Goal: Information Seeking & Learning: Learn about a topic

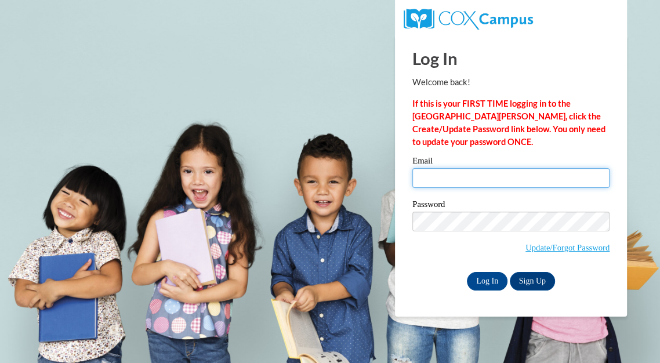
click at [437, 183] on input "Email" at bounding box center [510, 178] width 197 height 20
type input "koernerangela@aasd.k12.wi.us"
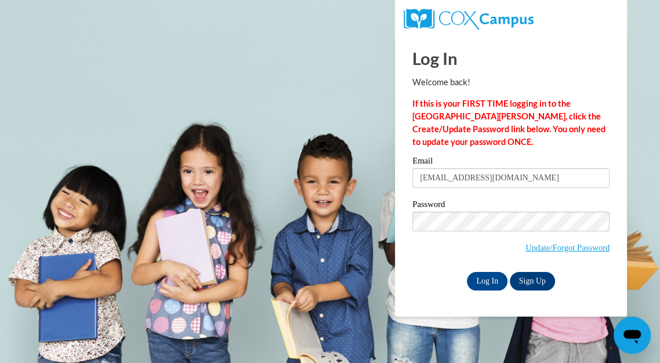
click at [512, 206] on label "Password" at bounding box center [510, 206] width 197 height 12
click at [487, 276] on input "Log In" at bounding box center [487, 281] width 41 height 19
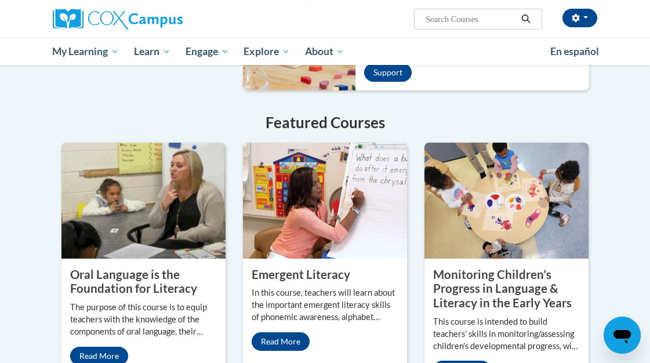
scroll to position [966, 0]
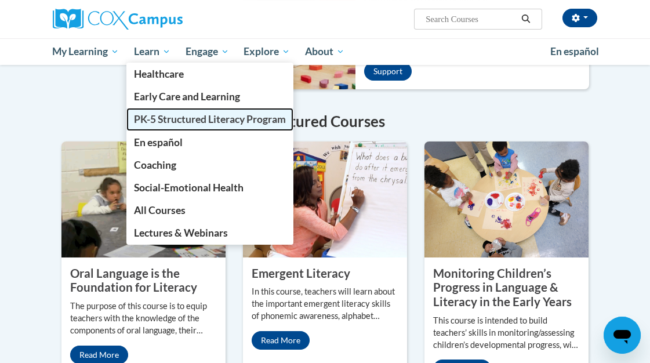
click at [194, 120] on span "PK-5 Structured Literacy Program" at bounding box center [210, 119] width 152 height 12
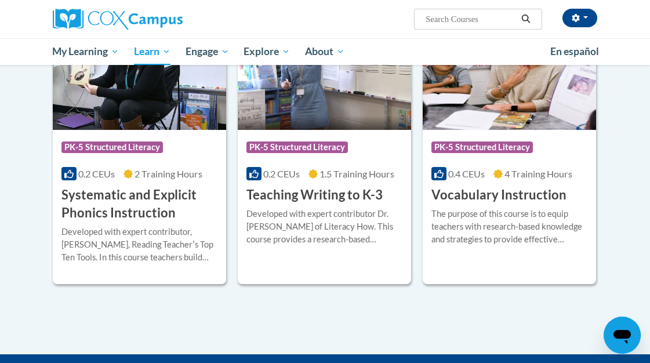
scroll to position [1288, 0]
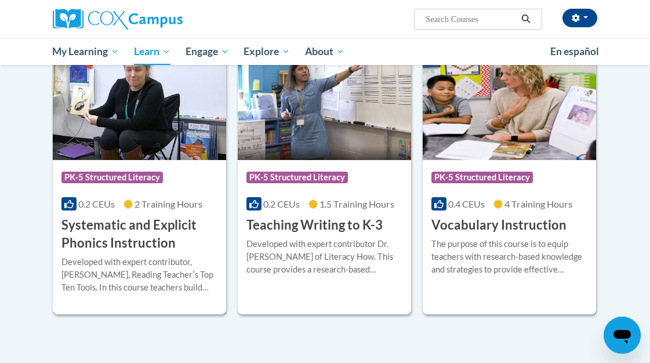
click at [156, 232] on h3 "Systematic and Explicit Phonics Instruction" at bounding box center [139, 234] width 156 height 36
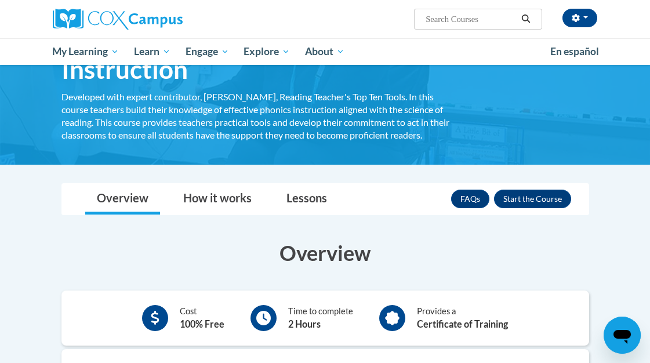
scroll to position [64, 0]
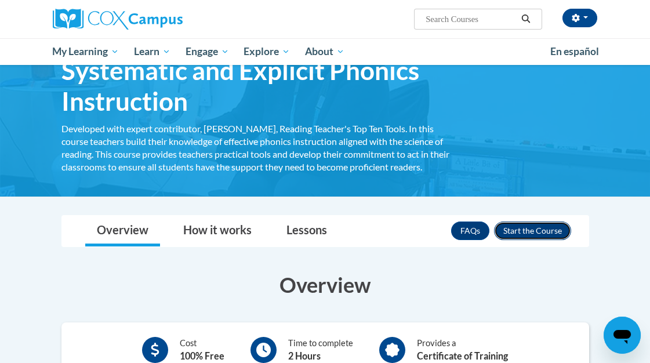
click at [527, 227] on button "Enroll" at bounding box center [532, 230] width 77 height 19
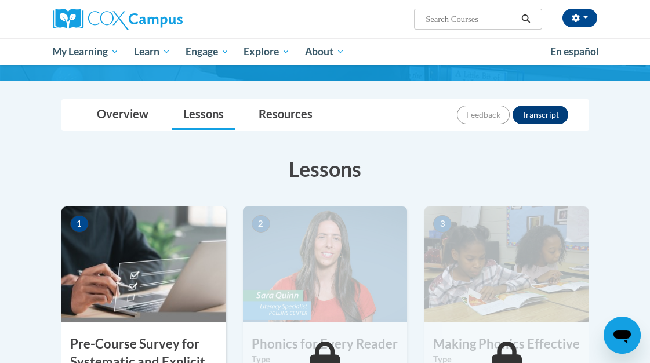
scroll to position [129, 0]
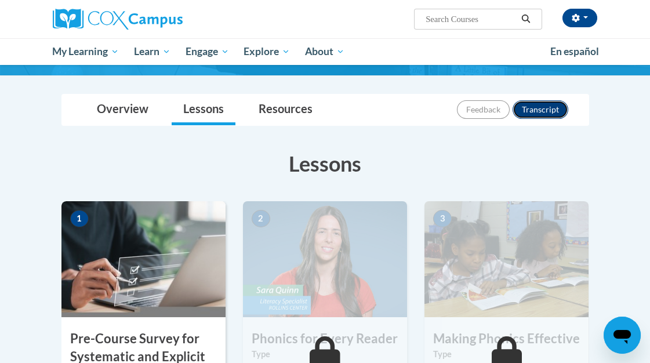
click at [545, 114] on button "Transcript" at bounding box center [540, 109] width 56 height 19
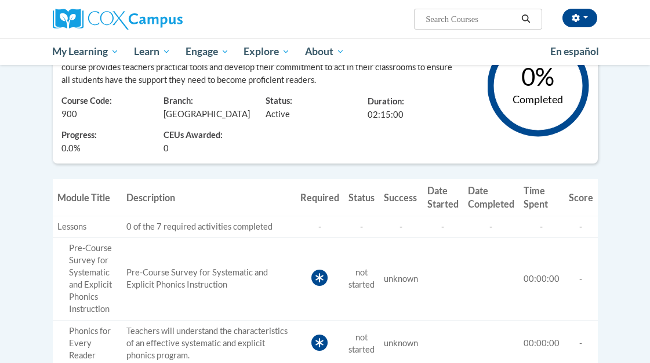
scroll to position [64, 0]
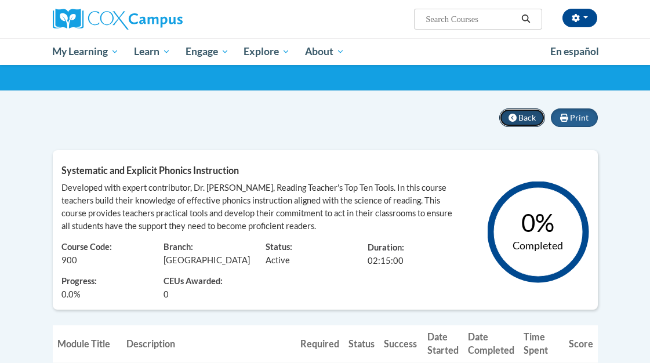
click at [516, 114] on icon at bounding box center [512, 118] width 8 height 8
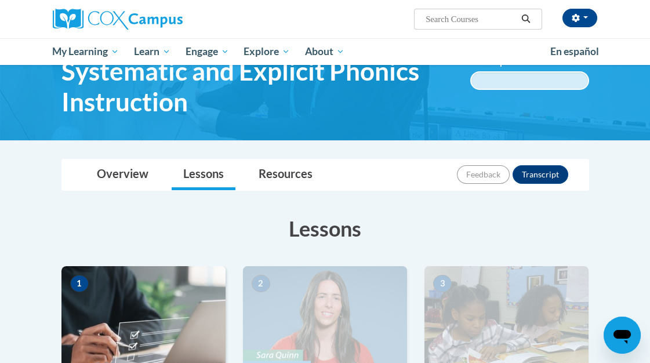
scroll to position [64, 0]
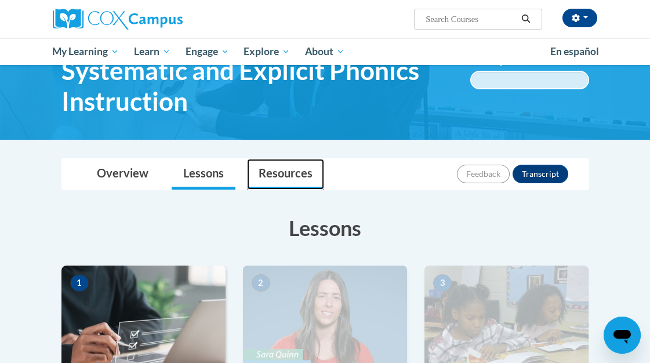
click at [294, 176] on link "Resources" at bounding box center [285, 174] width 77 height 31
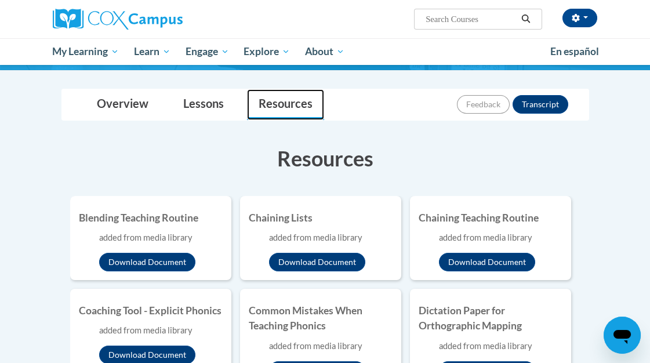
scroll to position [129, 0]
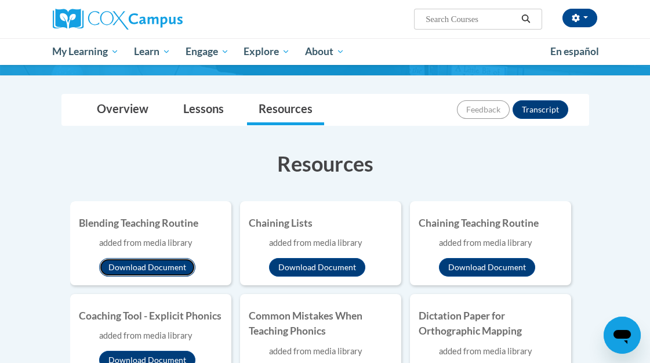
click at [169, 267] on button "Download Document" at bounding box center [147, 267] width 96 height 19
click at [125, 273] on button "Download Document" at bounding box center [147, 267] width 96 height 19
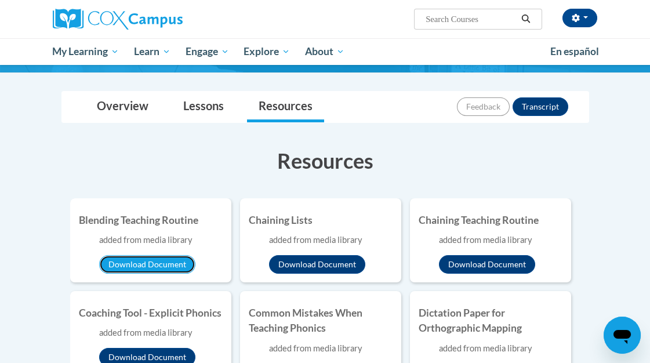
scroll to position [193, 0]
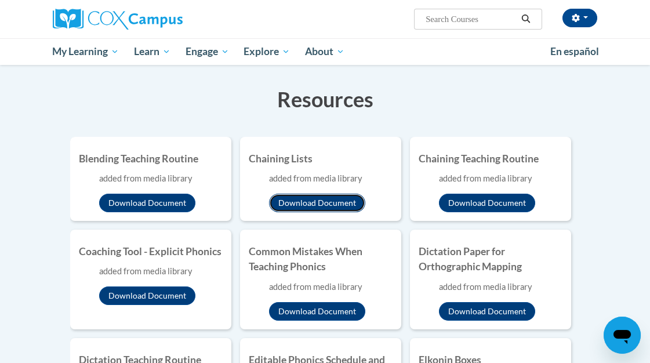
click at [309, 200] on button "Download Document" at bounding box center [317, 203] width 96 height 19
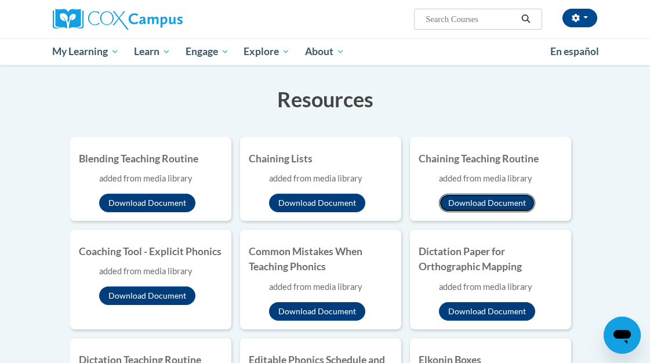
click at [499, 203] on button "Download Document" at bounding box center [487, 203] width 96 height 19
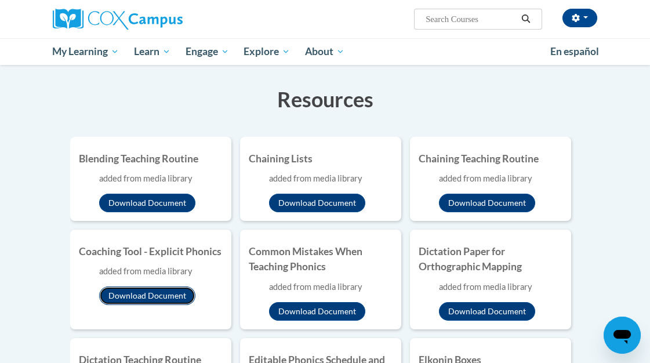
click at [155, 299] on button "Download Document" at bounding box center [147, 295] width 96 height 19
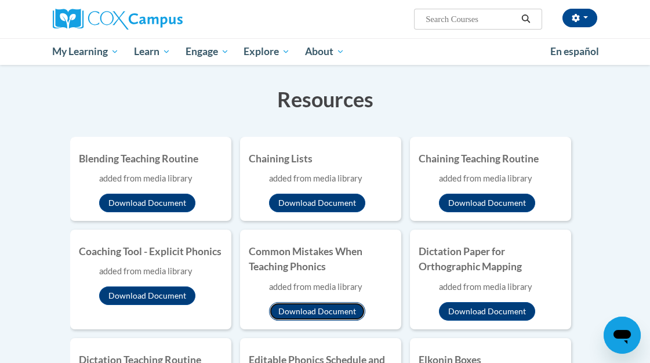
click at [315, 307] on button "Download Document" at bounding box center [317, 311] width 96 height 19
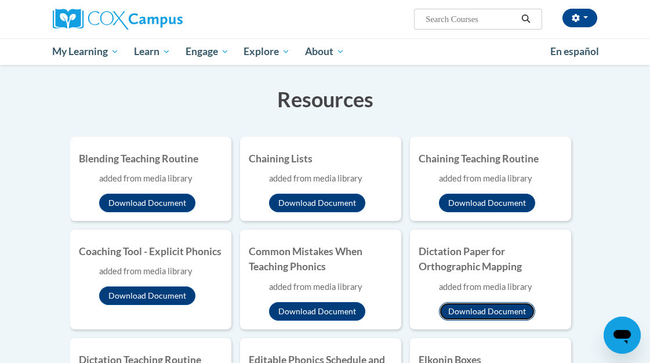
click at [496, 314] on button "Download Document" at bounding box center [487, 311] width 96 height 19
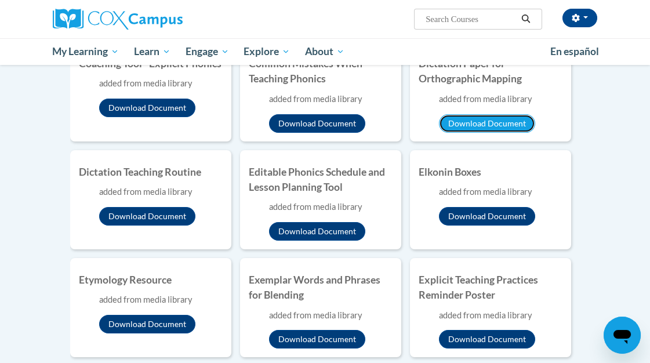
scroll to position [386, 0]
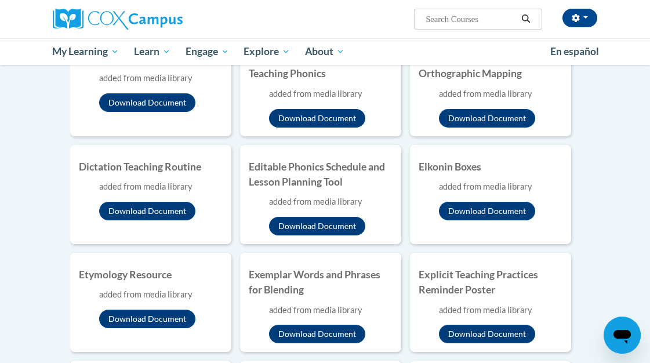
click at [132, 223] on li "Dictation Teaching Routine added from media library Download Document" at bounding box center [150, 194] width 161 height 99
click at [139, 212] on button "Download Document" at bounding box center [147, 211] width 96 height 19
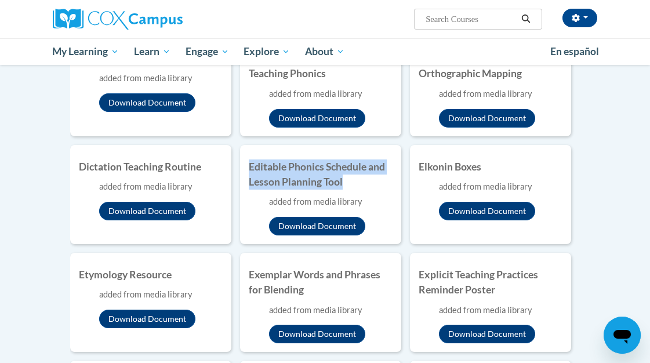
drag, startPoint x: 361, startPoint y: 184, endPoint x: 242, endPoint y: 163, distance: 120.5
click at [242, 163] on li "Editable Phonics Schedule and Lesson Planning Tool added from media library Dow…" at bounding box center [320, 194] width 161 height 99
copy h4 "Editable Phonics Schedule and Lesson Planning Tool"
click at [349, 222] on button "Download Document" at bounding box center [317, 226] width 96 height 19
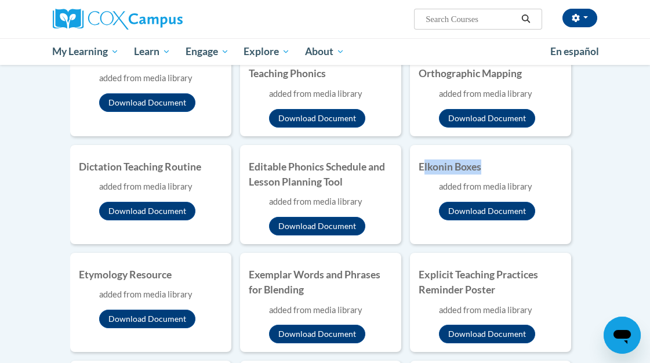
drag, startPoint x: 501, startPoint y: 169, endPoint x: 425, endPoint y: 169, distance: 75.9
click at [425, 169] on h4 "Elkonin Boxes" at bounding box center [490, 166] width 144 height 15
drag, startPoint x: 489, startPoint y: 165, endPoint x: 421, endPoint y: 169, distance: 68.5
click at [421, 169] on h4 "Elkonin Boxes" at bounding box center [490, 166] width 144 height 15
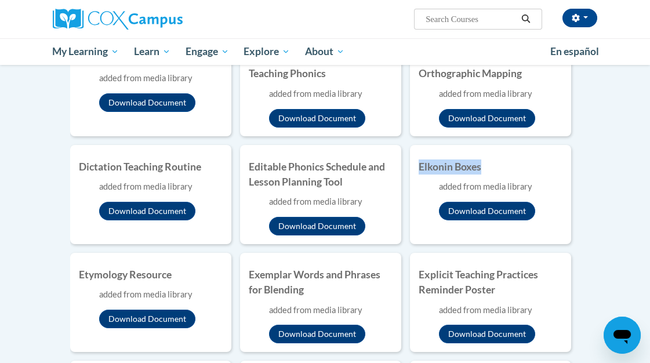
copy h4 "Elkonin Boxes"
click at [469, 209] on button "Download Document" at bounding box center [487, 211] width 96 height 19
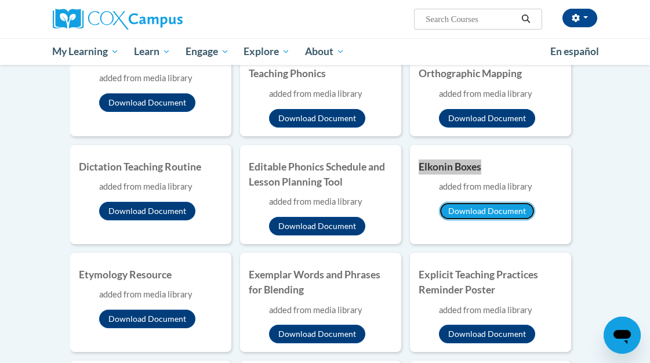
scroll to position [450, 0]
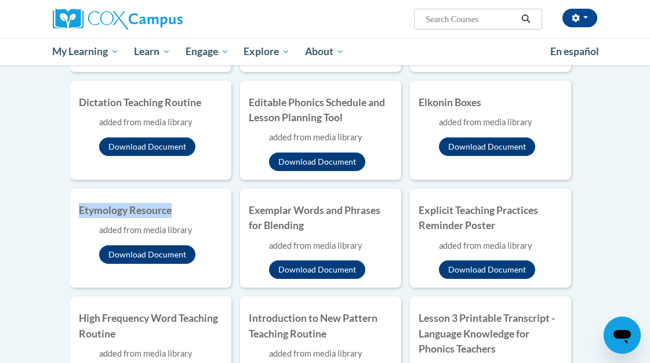
drag, startPoint x: 185, startPoint y: 210, endPoint x: 81, endPoint y: 203, distance: 104.5
click at [81, 203] on h4 "Etymology Resource" at bounding box center [151, 210] width 144 height 15
copy h4 "Etymology Resource"
click at [135, 254] on button "Download Document" at bounding box center [147, 254] width 96 height 19
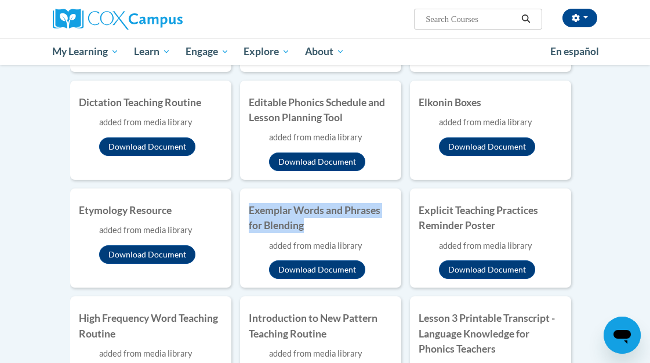
drag, startPoint x: 306, startPoint y: 230, endPoint x: 244, endPoint y: 205, distance: 66.6
click at [244, 205] on li "Exemplar Words and Phrases for Blending added from media library Download Docum…" at bounding box center [320, 237] width 161 height 99
copy h4 "Exemplar Words and Phrases for Blending"
click at [323, 270] on button "Download Document" at bounding box center [317, 269] width 96 height 19
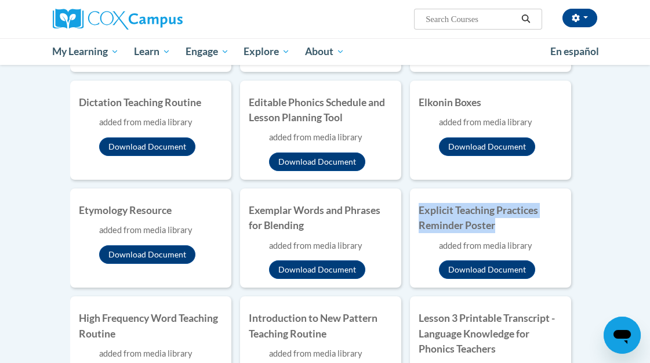
drag, startPoint x: 501, startPoint y: 224, endPoint x: 410, endPoint y: 209, distance: 92.8
click at [410, 209] on li "Explicit Teaching Practices Reminder Poster added from media library Download D…" at bounding box center [490, 237] width 161 height 99
copy h4 "Explicit Teaching Practices Reminder Poster"
click at [509, 270] on button "Download Document" at bounding box center [487, 269] width 96 height 19
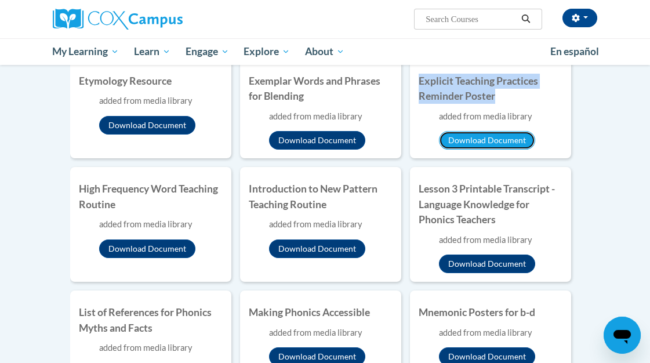
scroll to position [644, 0]
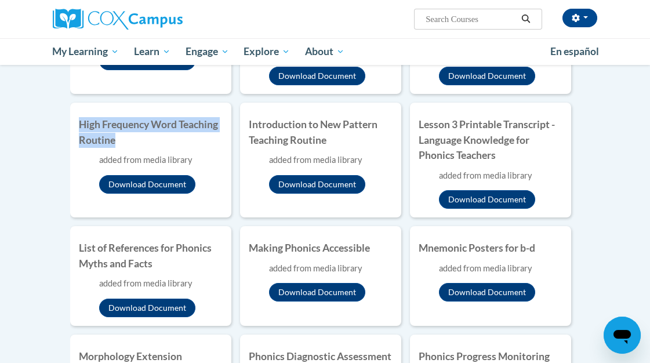
drag, startPoint x: 130, startPoint y: 142, endPoint x: 80, endPoint y: 128, distance: 51.9
click at [80, 128] on h4 "High Frequency Word Teaching Routine" at bounding box center [151, 132] width 144 height 31
copy h4 "High Frequency Word Teaching Routine"
click at [133, 183] on button "Download Document" at bounding box center [147, 184] width 96 height 19
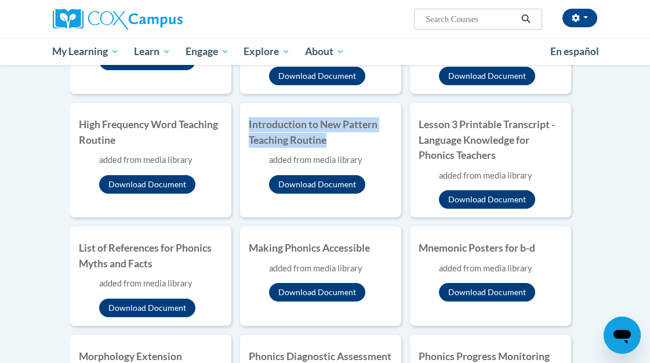
drag, startPoint x: 333, startPoint y: 141, endPoint x: 246, endPoint y: 129, distance: 87.3
click at [246, 129] on li "Introduction to New Pattern Teaching Routine added from media library Download …" at bounding box center [320, 160] width 161 height 115
copy h4 "Introduction to New Pattern Teaching Routine"
click at [334, 185] on button "Download Document" at bounding box center [317, 184] width 96 height 19
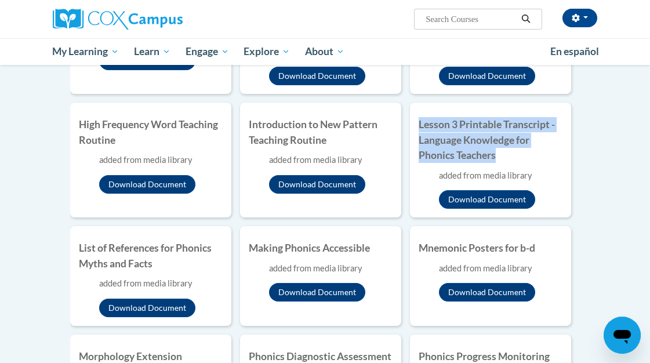
drag, startPoint x: 507, startPoint y: 158, endPoint x: 417, endPoint y: 127, distance: 95.1
click at [417, 127] on li "Lesson 3 Printable Transcript - Language Knowledge for Phonics Teachers added f…" at bounding box center [490, 160] width 161 height 115
copy h4 "Lesson 3 Printable Transcript - Language Knowledge for Phonics Teachers"
click at [483, 199] on button "Download Document" at bounding box center [487, 199] width 96 height 19
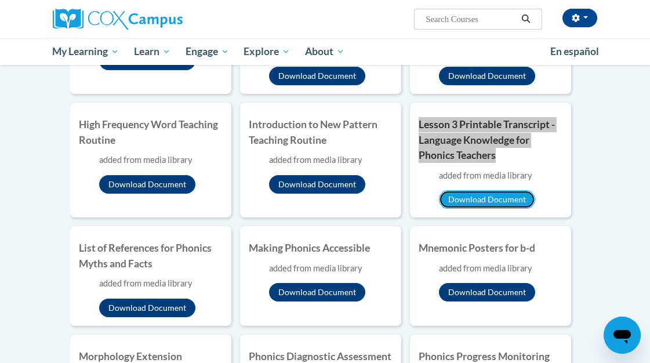
scroll to position [708, 0]
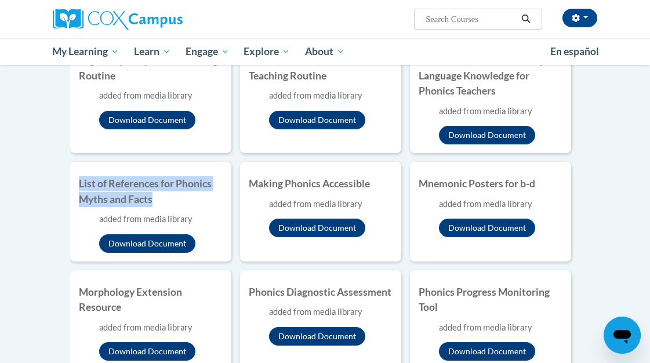
drag, startPoint x: 158, startPoint y: 196, endPoint x: 78, endPoint y: 185, distance: 81.3
click at [78, 185] on li "List of References for Phonics Myths and Facts added from media library Downloa…" at bounding box center [150, 211] width 161 height 99
copy h4 "List of References for Phonics Myths and Facts"
click at [121, 239] on button "Download Document" at bounding box center [147, 243] width 96 height 19
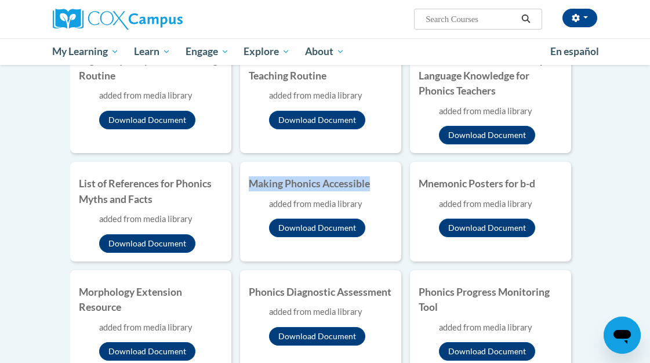
drag, startPoint x: 243, startPoint y: 180, endPoint x: 380, endPoint y: 184, distance: 137.4
click at [380, 184] on li "Making Phonics Accessible added from media library Download Document" at bounding box center [320, 211] width 161 height 99
copy h4 "Making Phonics Accessible"
click at [338, 225] on button "Download Document" at bounding box center [317, 228] width 96 height 19
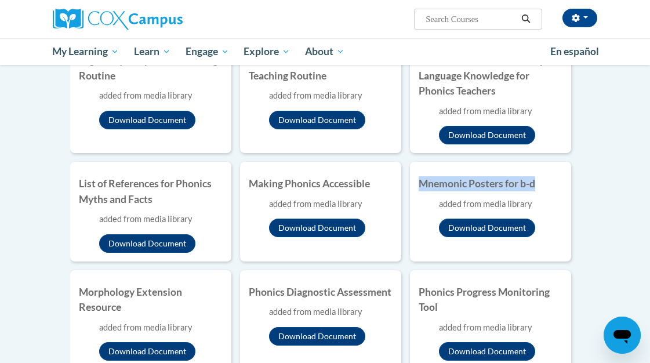
drag, startPoint x: 540, startPoint y: 185, endPoint x: 417, endPoint y: 185, distance: 122.9
click at [417, 185] on li "Mnemonic Posters for b-d added from media library Download Document" at bounding box center [490, 211] width 161 height 99
click at [465, 224] on button "Download Document" at bounding box center [487, 228] width 96 height 19
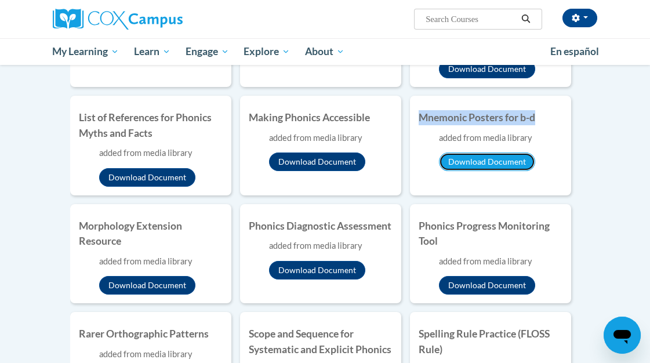
scroll to position [837, 0]
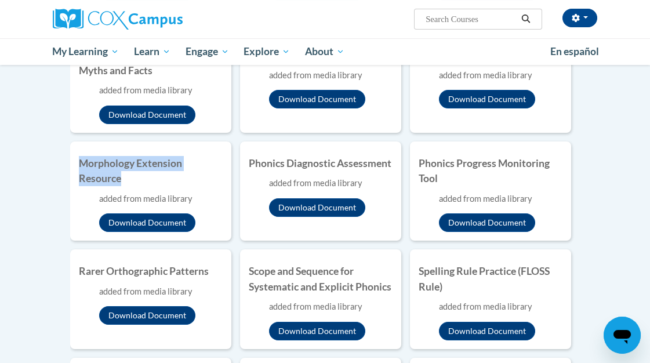
drag, startPoint x: 126, startPoint y: 178, endPoint x: 74, endPoint y: 163, distance: 53.6
click at [74, 163] on li "Morphology Extension Resource added from media library Download Document" at bounding box center [150, 190] width 161 height 99
click at [155, 219] on button "Download Document" at bounding box center [147, 222] width 96 height 19
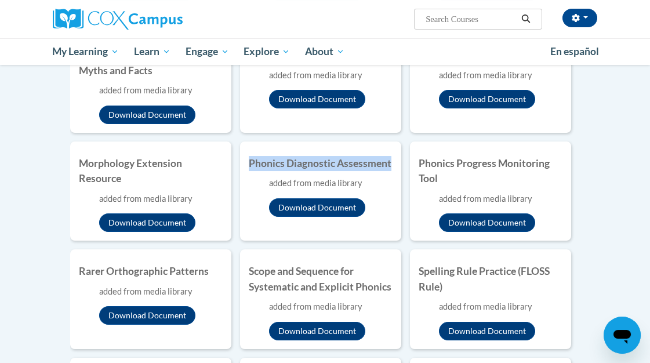
drag, startPoint x: 392, startPoint y: 164, endPoint x: 250, endPoint y: 163, distance: 142.6
click at [250, 163] on h4 "Phonics Diagnostic Assessment" at bounding box center [321, 163] width 144 height 15
click at [301, 203] on button "Download Document" at bounding box center [317, 207] width 96 height 19
click at [613, 183] on body "Angie Koerner (America/Chicago UTC-05:00) My Profile Inbox My Transcripts Log O…" at bounding box center [325, 194] width 650 height 2062
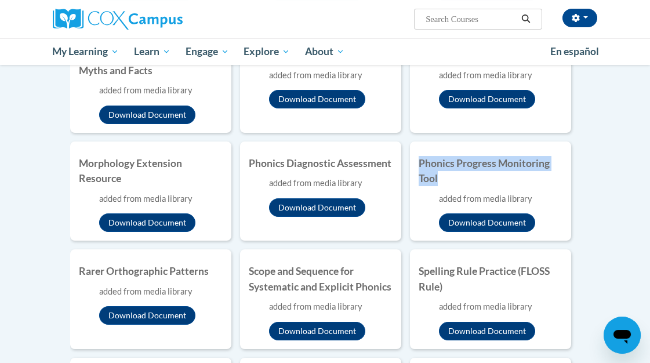
drag, startPoint x: 446, startPoint y: 179, endPoint x: 408, endPoint y: 165, distance: 40.0
click at [408, 165] on ul "Blending Teaching Routine added from media library Download Document Chaining L…" at bounding box center [325, 214] width 510 height 1442
click at [500, 224] on button "Download Document" at bounding box center [487, 222] width 96 height 19
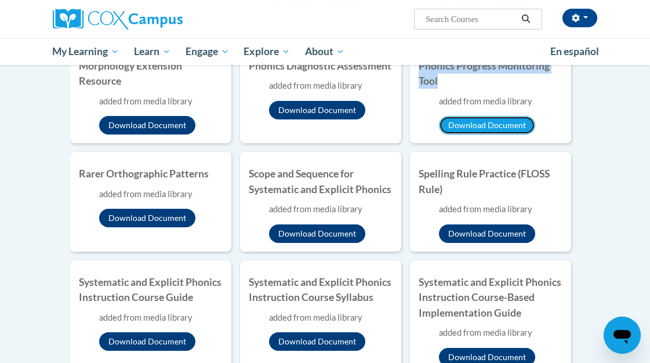
scroll to position [966, 0]
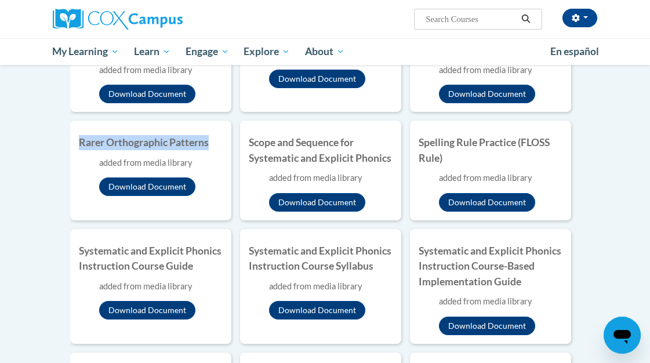
drag, startPoint x: 209, startPoint y: 141, endPoint x: 71, endPoint y: 147, distance: 138.1
click at [71, 147] on li "Rarer Orthographic Patterns added from media library Download Document" at bounding box center [150, 170] width 161 height 99
click at [128, 185] on button "Download Document" at bounding box center [147, 186] width 96 height 19
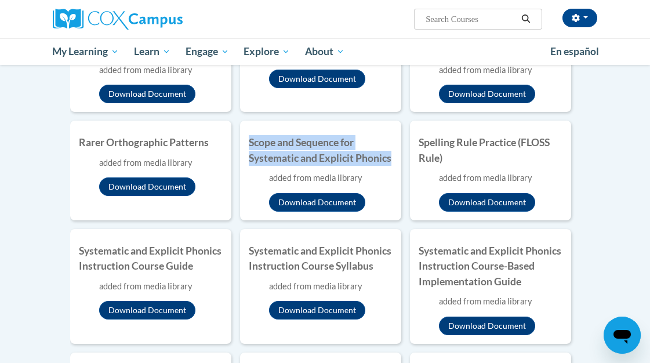
drag, startPoint x: 246, startPoint y: 139, endPoint x: 396, endPoint y: 161, distance: 151.7
click at [396, 161] on li "Scope and Sequence for Systematic and Explicit Phonics added from media library…" at bounding box center [320, 170] width 161 height 99
click at [328, 201] on button "Download Document" at bounding box center [317, 202] width 96 height 19
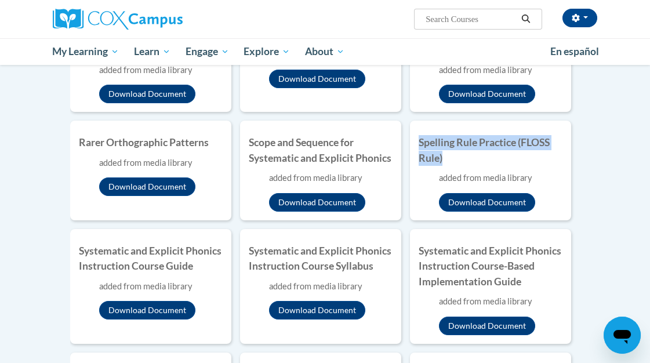
drag, startPoint x: 418, startPoint y: 138, endPoint x: 447, endPoint y: 159, distance: 36.1
click at [447, 159] on h4 "Spelling Rule Practice (FLOSS Rule)" at bounding box center [490, 150] width 144 height 31
click at [488, 202] on button "Download Document" at bounding box center [487, 202] width 96 height 19
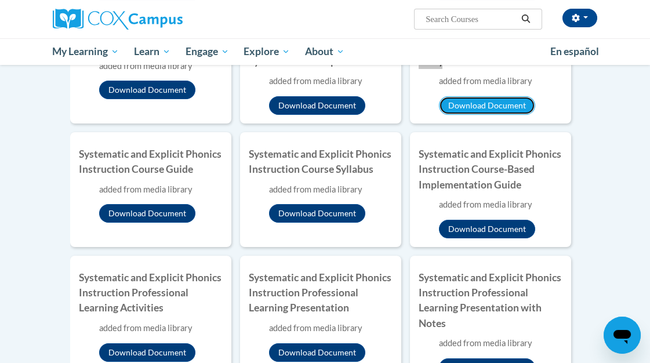
scroll to position [1094, 0]
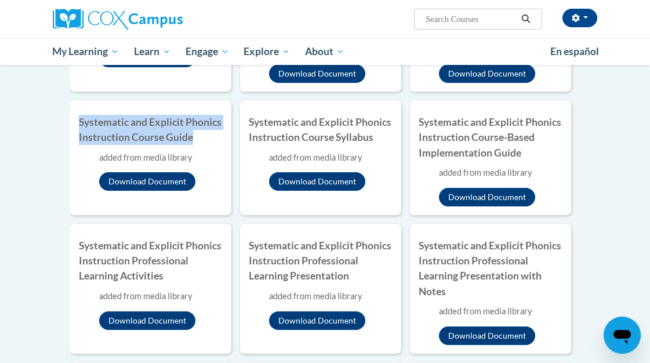
drag, startPoint x: 195, startPoint y: 140, endPoint x: 17, endPoint y: 122, distance: 178.8
click at [133, 184] on button "Download Document" at bounding box center [147, 181] width 96 height 19
click at [200, 143] on h4 "Systematic and Explicit Phonics Instruction Course Guide" at bounding box center [151, 130] width 144 height 31
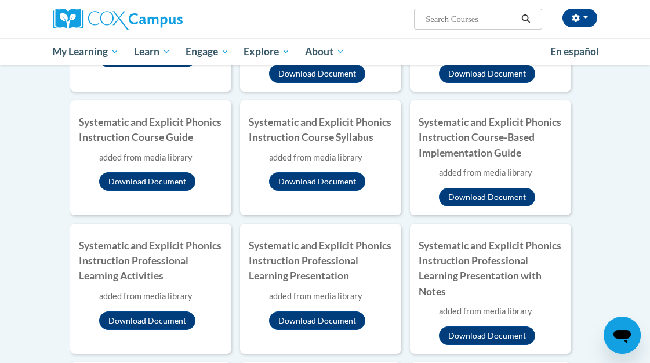
click at [72, 184] on li "Systematic and Explicit Phonics Instruction Course Guide added from media libra…" at bounding box center [150, 157] width 161 height 115
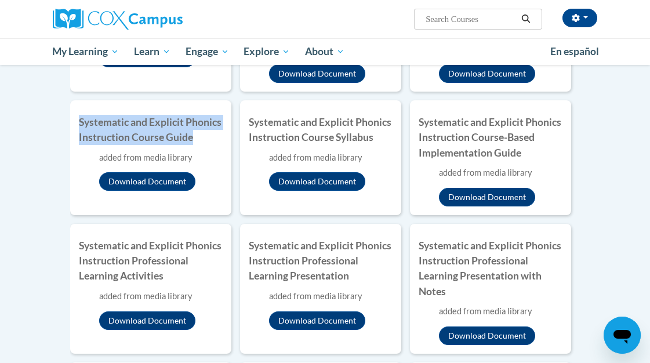
drag, startPoint x: 79, startPoint y: 118, endPoint x: 202, endPoint y: 136, distance: 123.7
click at [202, 136] on li "Systematic and Explicit Phonics Instruction Course Guide added from media libra…" at bounding box center [150, 157] width 161 height 115
click at [181, 185] on button "Download Document" at bounding box center [147, 181] width 96 height 19
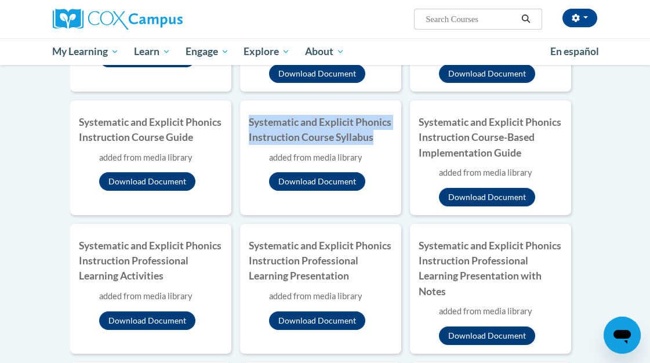
drag, startPoint x: 253, startPoint y: 122, endPoint x: 379, endPoint y: 138, distance: 127.3
click at [379, 138] on h4 "Systematic and Explicit Phonics Instruction Course Syllabus" at bounding box center [321, 130] width 144 height 31
click at [354, 179] on button "Download Document" at bounding box center [317, 181] width 96 height 19
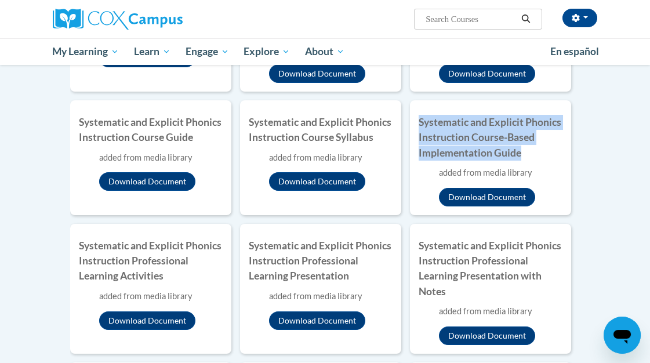
drag, startPoint x: 522, startPoint y: 155, endPoint x: 413, endPoint y: 124, distance: 113.9
click at [413, 124] on li "Systematic and Explicit Phonics Instruction Course-Based Implementation Guide a…" at bounding box center [490, 157] width 161 height 115
click at [508, 197] on button "Download Document" at bounding box center [487, 197] width 96 height 19
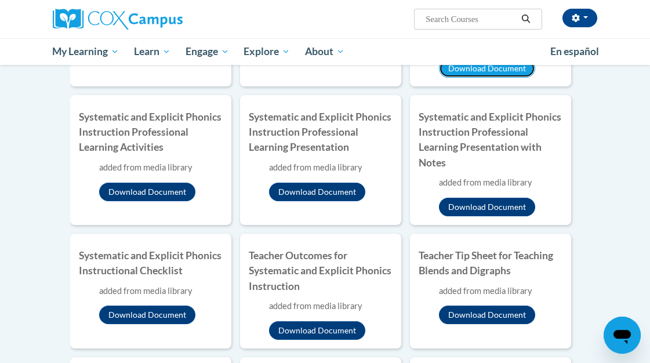
scroll to position [1224, 0]
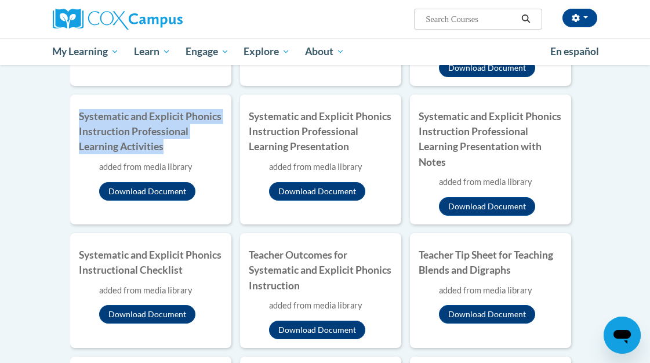
drag, startPoint x: 167, startPoint y: 147, endPoint x: 68, endPoint y: 118, distance: 103.4
click at [154, 188] on button "Download Document" at bounding box center [147, 191] width 96 height 19
click at [156, 189] on button "Download Document" at bounding box center [147, 191] width 96 height 19
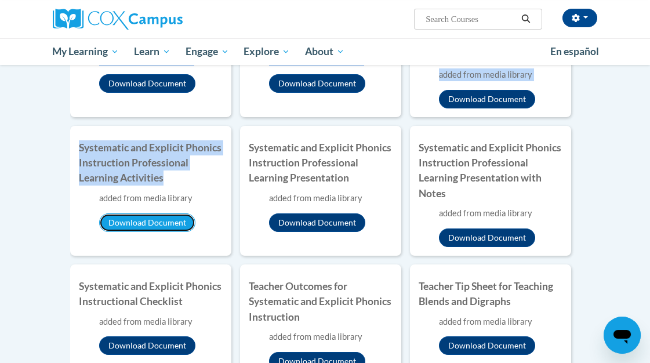
scroll to position [1159, 0]
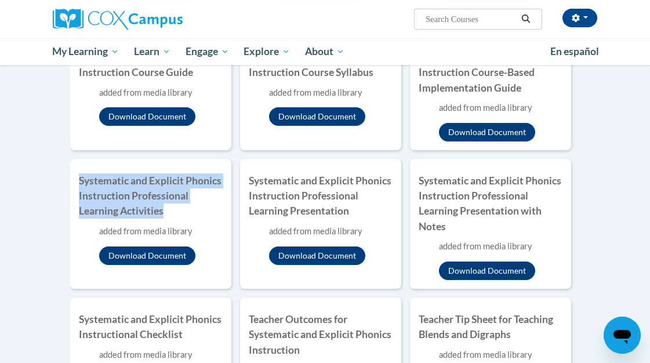
drag, startPoint x: 166, startPoint y: 210, endPoint x: 72, endPoint y: 179, distance: 98.8
click at [72, 179] on li "Systematic and Explicit Phonics Instruction Professional Learning Activities ad…" at bounding box center [150, 224] width 161 height 130
click at [132, 257] on button "Download Document" at bounding box center [147, 255] width 96 height 19
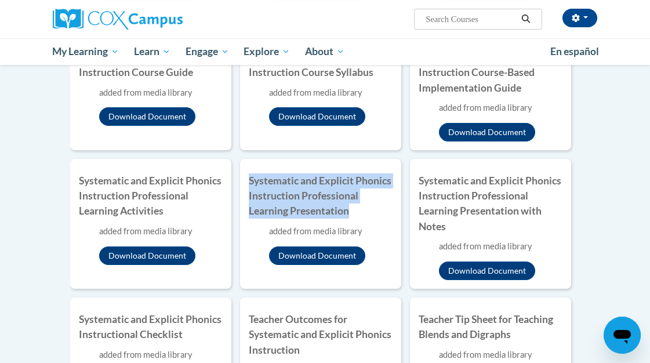
drag, startPoint x: 356, startPoint y: 214, endPoint x: 243, endPoint y: 177, distance: 119.0
click at [243, 177] on li "Systematic and Explicit Phonics Instruction Professional Learning Presentation …" at bounding box center [320, 224] width 161 height 130
click at [303, 256] on button "Download Document" at bounding box center [317, 255] width 96 height 19
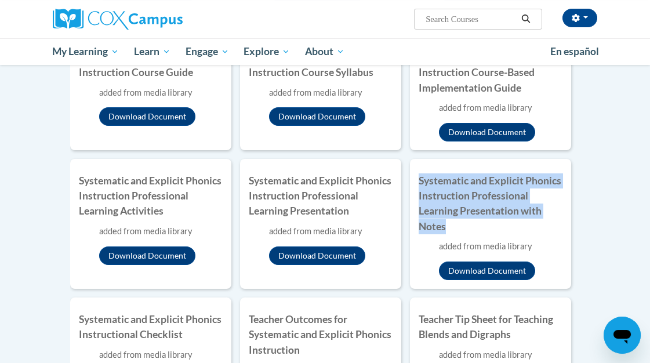
drag, startPoint x: 457, startPoint y: 226, endPoint x: 413, endPoint y: 183, distance: 61.5
click at [413, 183] on li "Systematic and Explicit Phonics Instruction Professional Learning Presentation …" at bounding box center [490, 224] width 161 height 130
click at [489, 268] on button "Download Document" at bounding box center [487, 270] width 96 height 19
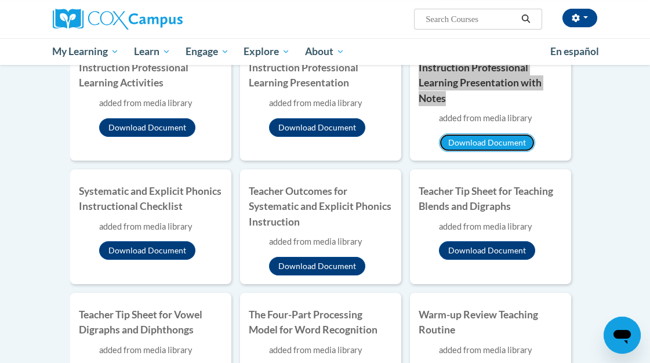
scroll to position [1288, 0]
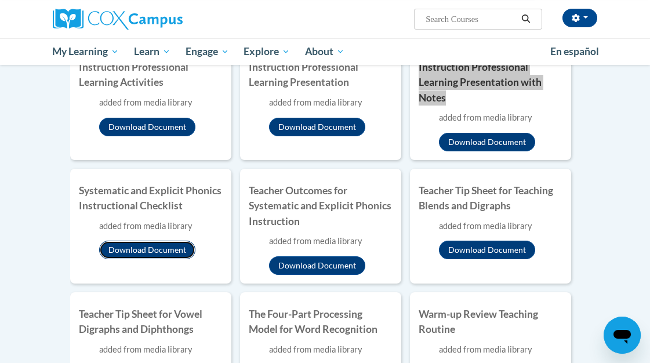
click at [168, 253] on button "Download Document" at bounding box center [147, 250] width 96 height 19
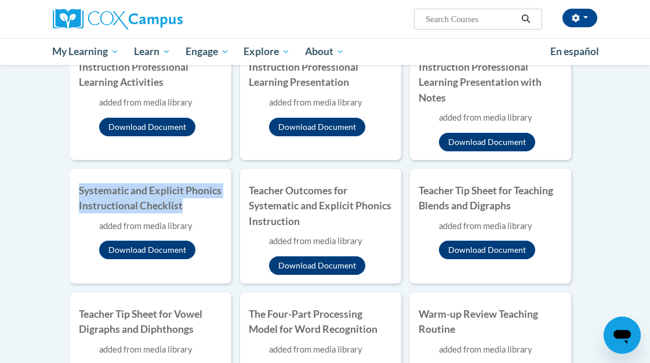
drag, startPoint x: 190, startPoint y: 207, endPoint x: 79, endPoint y: 193, distance: 111.6
click at [79, 193] on h4 "Systematic and Explicit Phonics Instructional Checklist" at bounding box center [151, 198] width 144 height 31
click at [147, 247] on button "Download Document" at bounding box center [147, 250] width 96 height 19
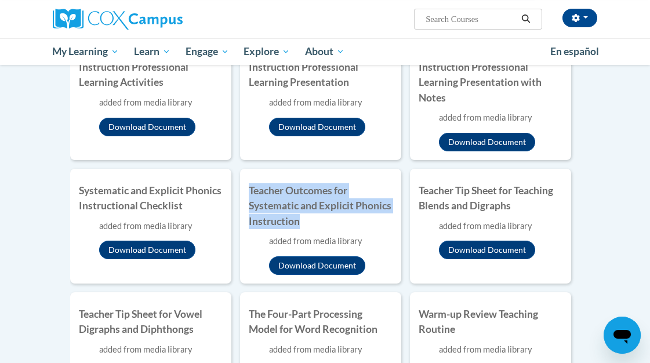
drag, startPoint x: 304, startPoint y: 217, endPoint x: 247, endPoint y: 188, distance: 63.8
click at [247, 188] on li "Teacher Outcomes for Systematic and Explicit Phonics Instruction added from med…" at bounding box center [320, 226] width 161 height 115
click at [330, 261] on button "Download Document" at bounding box center [317, 265] width 96 height 19
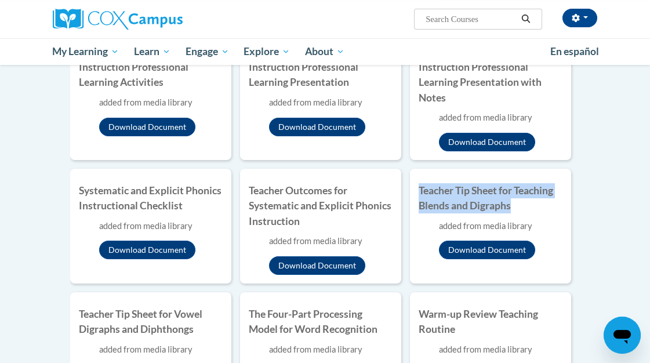
drag, startPoint x: 518, startPoint y: 207, endPoint x: 414, endPoint y: 193, distance: 104.8
click at [414, 193] on li "Teacher Tip Sheet for Teaching Blends and Digraphs added from media library Dow…" at bounding box center [490, 226] width 161 height 115
click at [501, 246] on button "Download Document" at bounding box center [487, 250] width 96 height 19
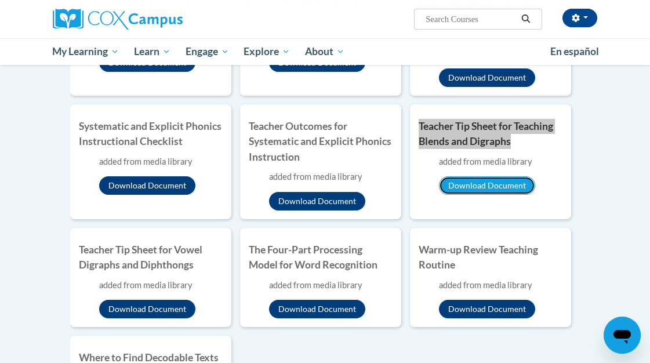
scroll to position [1417, 0]
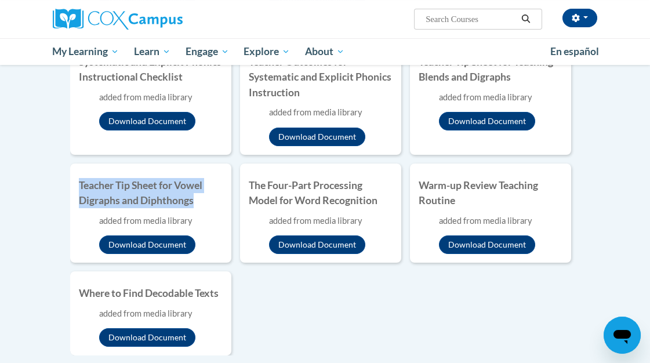
drag, startPoint x: 204, startPoint y: 199, endPoint x: 78, endPoint y: 189, distance: 126.8
click at [78, 189] on li "Teacher Tip Sheet for Vowel Digraphs and Diphthongs added from media library Do…" at bounding box center [150, 212] width 161 height 99
click at [128, 245] on button "Download Document" at bounding box center [147, 244] width 96 height 19
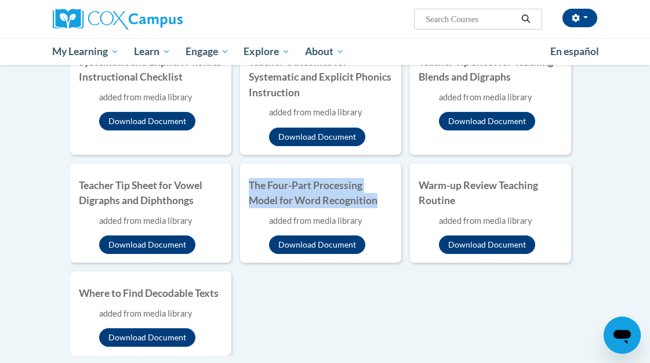
drag, startPoint x: 249, startPoint y: 182, endPoint x: 388, endPoint y: 201, distance: 141.0
click at [388, 201] on h4 "The Four-Part Processing Model for Word Recognition" at bounding box center [321, 193] width 144 height 31
click at [345, 246] on button "Download Document" at bounding box center [317, 244] width 96 height 19
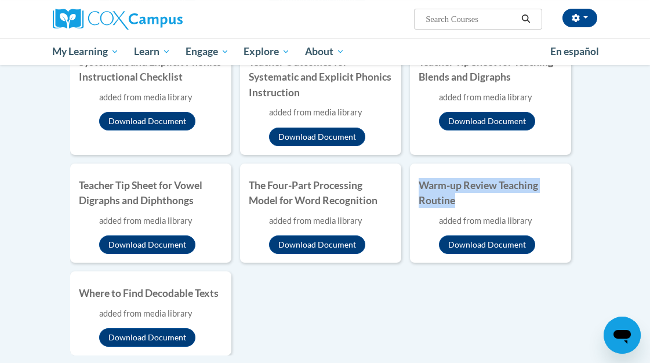
drag, startPoint x: 416, startPoint y: 184, endPoint x: 463, endPoint y: 204, distance: 50.4
click at [463, 204] on li "Warm-up Review Teaching Routine added from media library Download Document" at bounding box center [490, 212] width 161 height 99
click at [471, 243] on button "Download Document" at bounding box center [487, 244] width 96 height 19
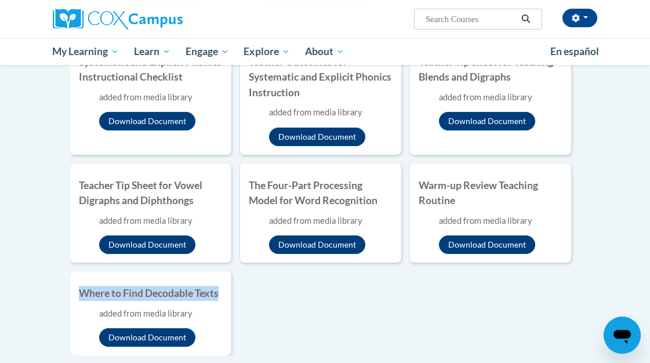
drag, startPoint x: 222, startPoint y: 293, endPoint x: 78, endPoint y: 300, distance: 143.9
click at [79, 300] on h4 "Where to Find Decodable Texts" at bounding box center [151, 293] width 144 height 15
click at [147, 340] on button "Download Document" at bounding box center [147, 337] width 96 height 19
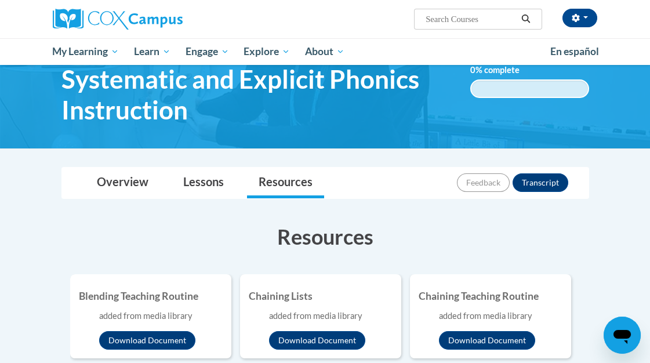
scroll to position [0, 0]
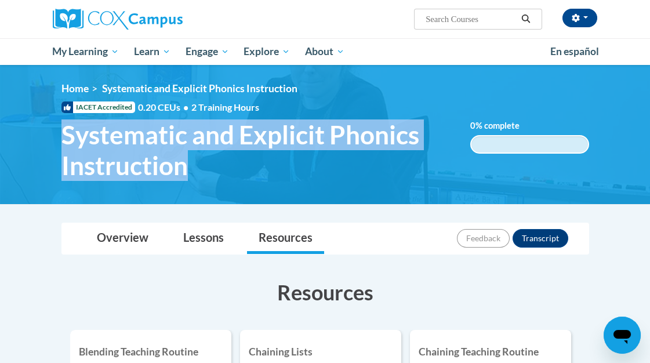
drag, startPoint x: 190, startPoint y: 170, endPoint x: 61, endPoint y: 136, distance: 132.4
click at [61, 136] on span "Systematic and Explicit Phonics Instruction" at bounding box center [256, 149] width 391 height 61
click at [187, 235] on link "Lessons" at bounding box center [204, 238] width 64 height 31
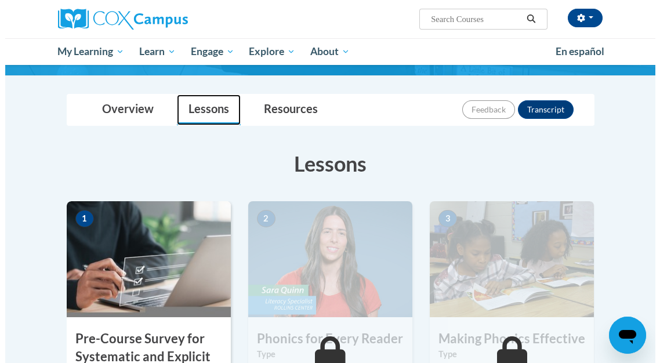
scroll to position [257, 0]
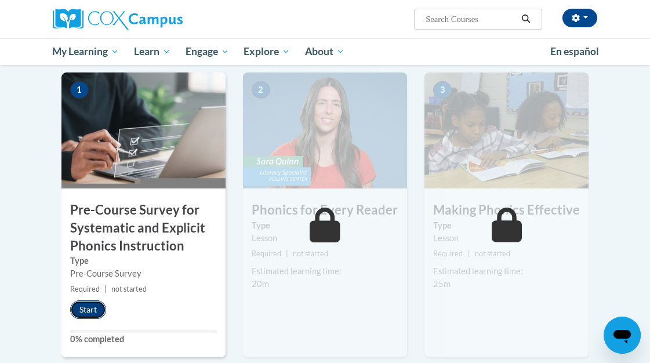
click at [93, 310] on button "Start" at bounding box center [88, 309] width 36 height 19
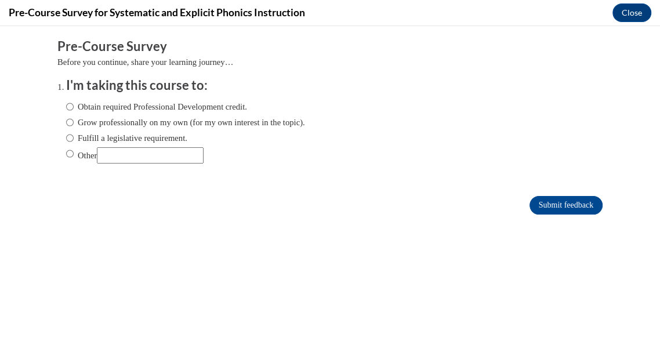
scroll to position [0, 0]
click at [66, 105] on input "Obtain required Professional Development credit." at bounding box center [70, 106] width 8 height 13
radio input "true"
click at [559, 205] on input "Submit feedback" at bounding box center [565, 205] width 73 height 19
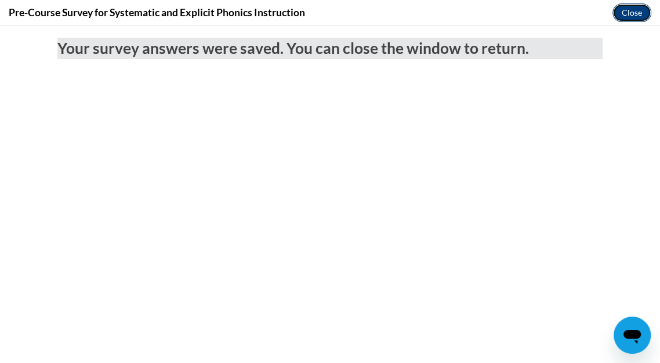
click at [630, 6] on button "Close" at bounding box center [631, 12] width 39 height 19
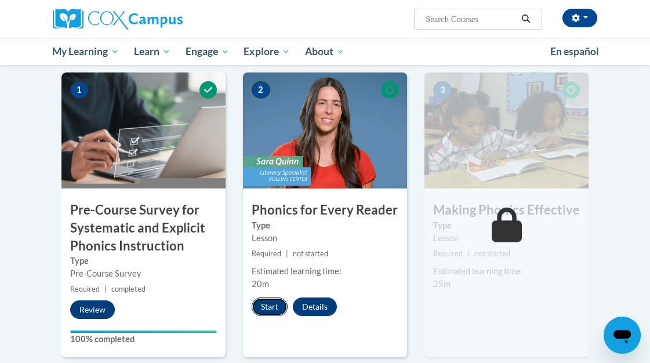
click at [275, 310] on button "Start" at bounding box center [270, 306] width 36 height 19
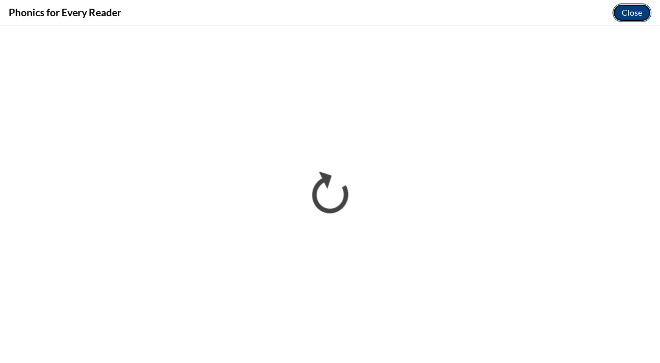
click at [628, 12] on button "Close" at bounding box center [631, 12] width 39 height 19
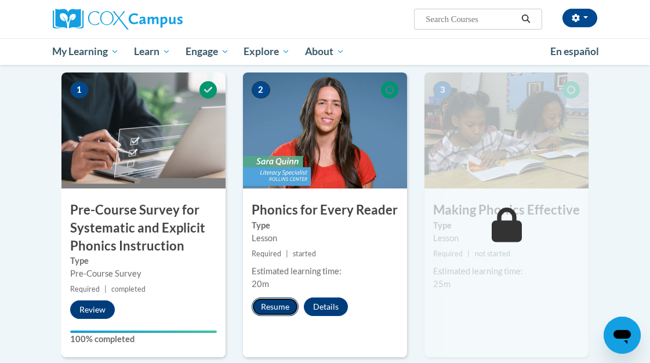
click at [272, 307] on button "Resume" at bounding box center [275, 306] width 47 height 19
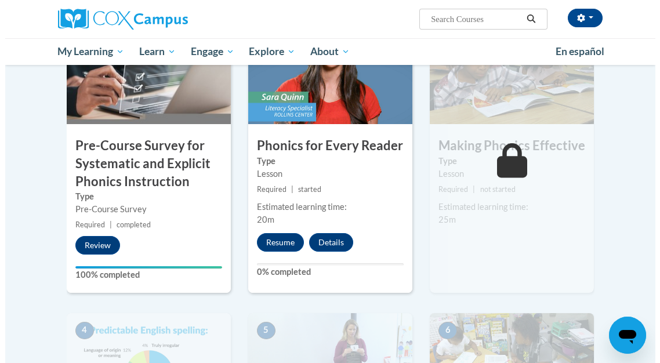
scroll to position [386, 0]
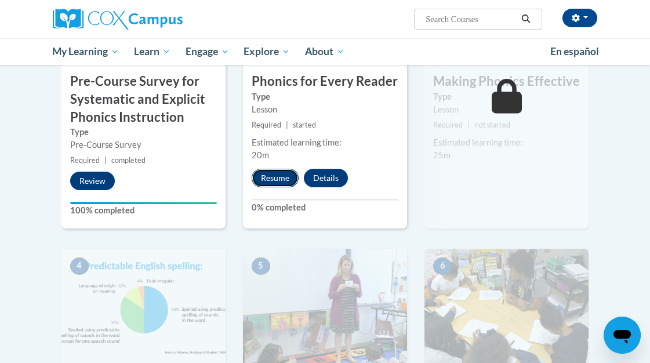
click at [271, 178] on button "Resume" at bounding box center [275, 178] width 47 height 19
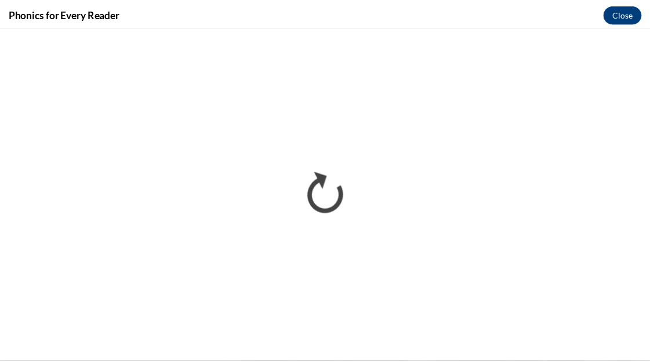
scroll to position [0, 0]
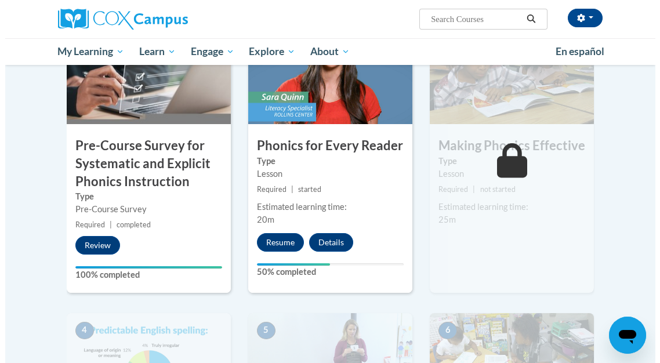
scroll to position [386, 0]
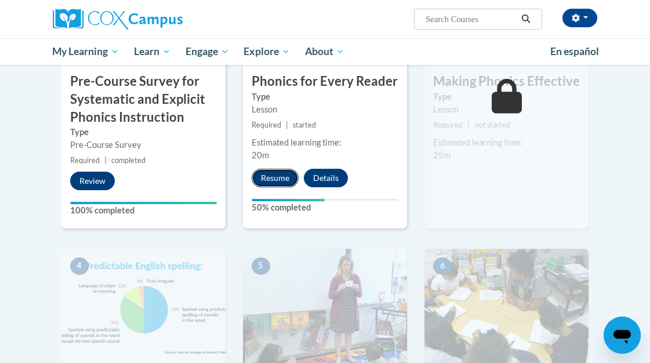
click at [277, 174] on button "Resume" at bounding box center [275, 178] width 47 height 19
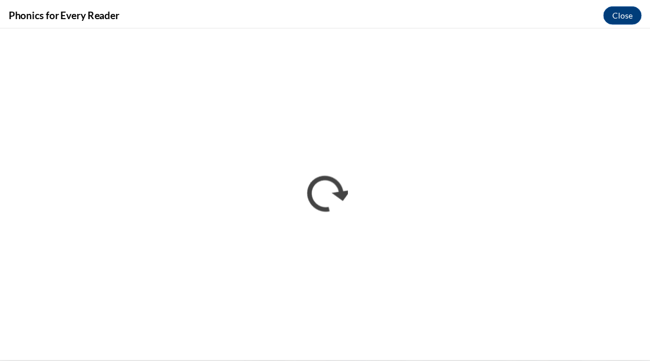
scroll to position [0, 0]
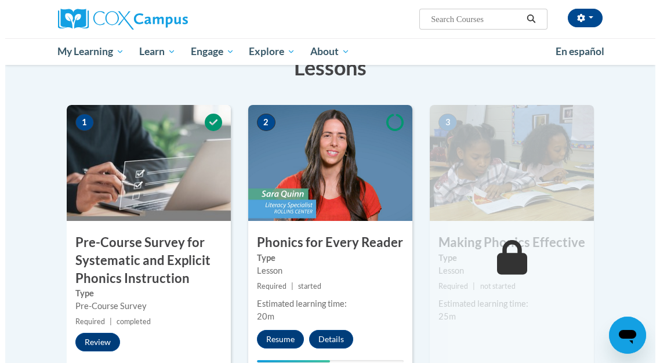
scroll to position [257, 0]
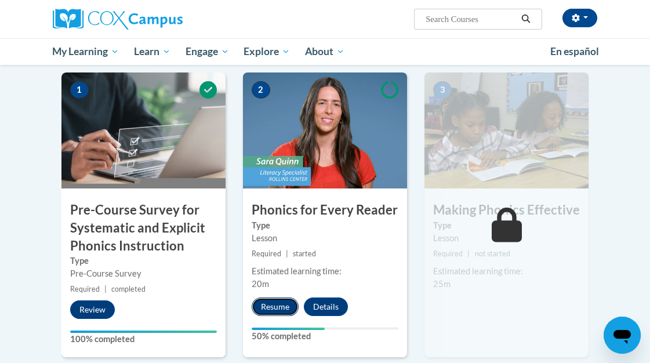
click at [279, 312] on button "Resume" at bounding box center [275, 306] width 47 height 19
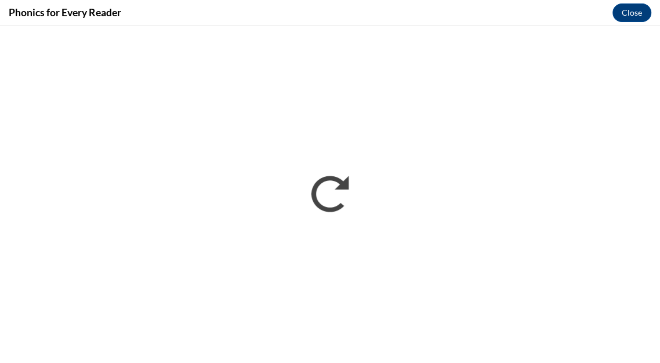
scroll to position [0, 0]
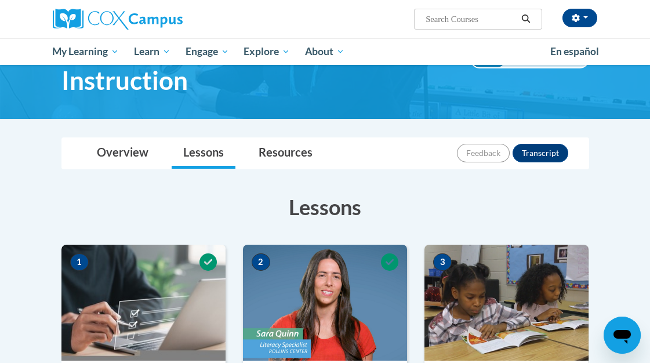
scroll to position [64, 0]
